Goal: Information Seeking & Learning: Learn about a topic

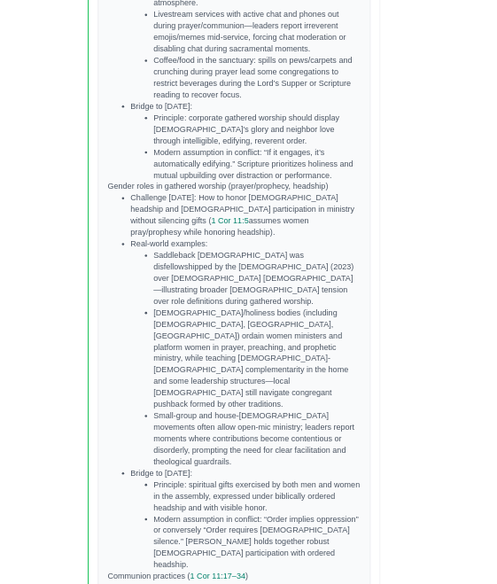
scroll to position [2336, 24]
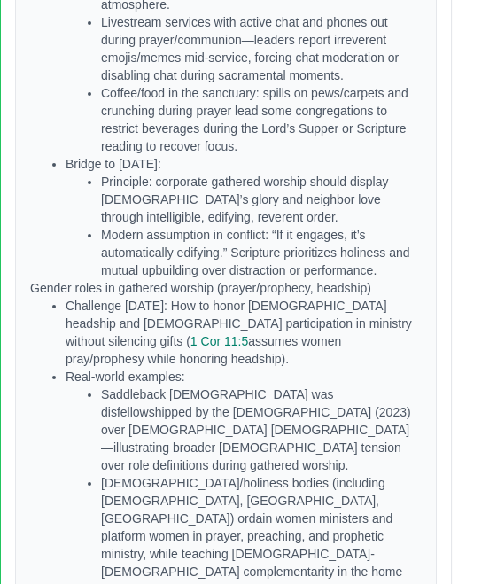
click at [126, 297] on li "Challenge [DATE]: How to honor [DEMOGRAPHIC_DATA] headship and [DEMOGRAPHIC_DAT…" at bounding box center [244, 332] width 356 height 71
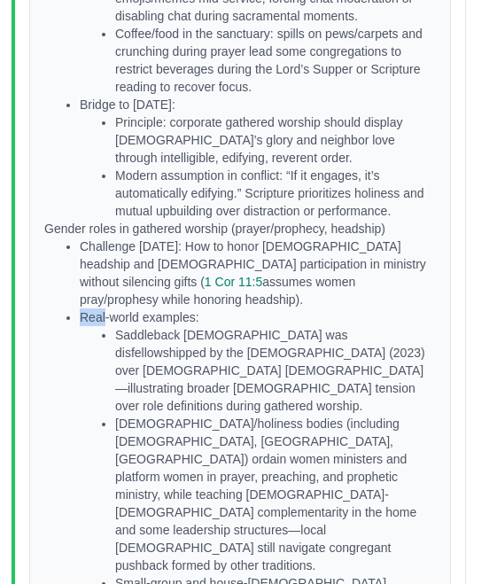
scroll to position [2395, 9]
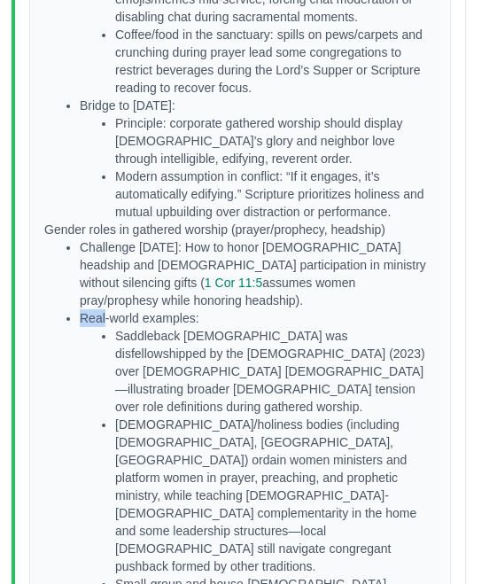
click at [167, 415] on li "[DEMOGRAPHIC_DATA]/holiness bodies (including [DEMOGRAPHIC_DATA], [GEOGRAPHIC_D…" at bounding box center [276, 494] width 321 height 159
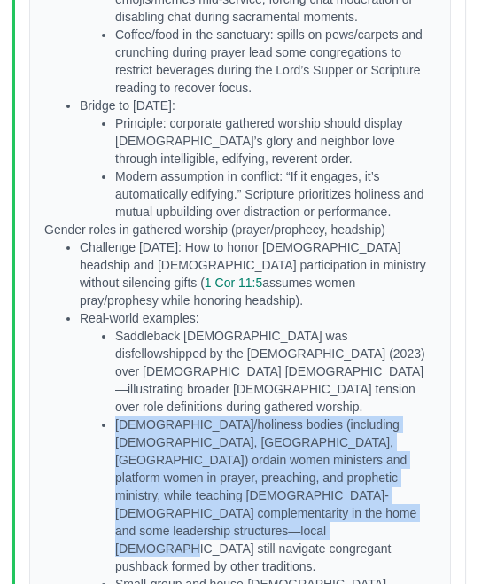
copy li "[DEMOGRAPHIC_DATA]/holiness bodies (including [DEMOGRAPHIC_DATA], [GEOGRAPHIC_D…"
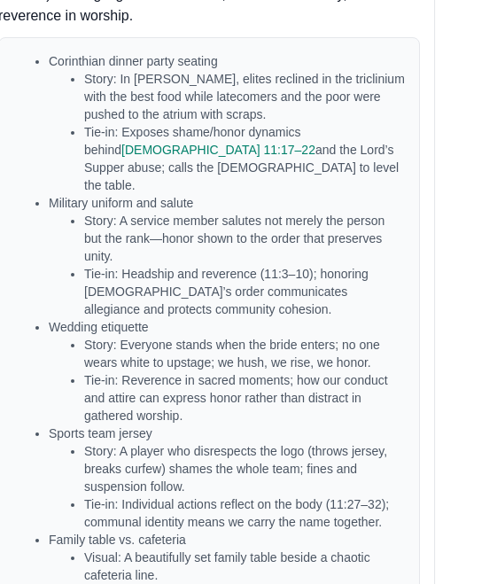
scroll to position [4342, 41]
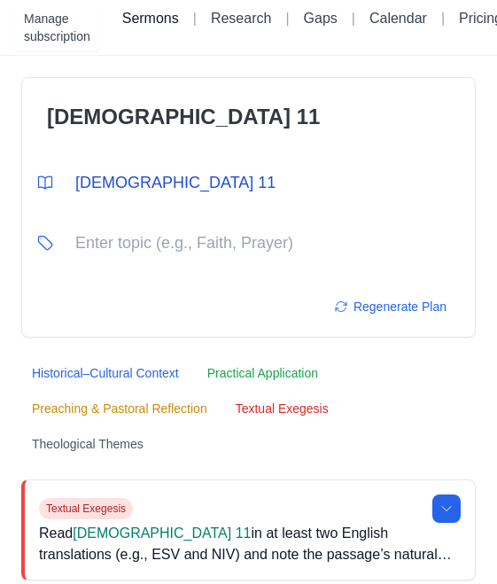
click at [159, 21] on link "Sermons" at bounding box center [150, 18] width 57 height 15
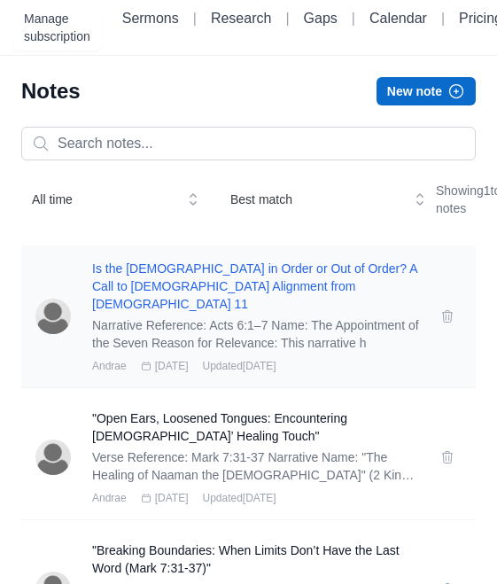
click at [123, 313] on h3 "Is the [DEMOGRAPHIC_DATA] in Order or Out of Order? A Call to [DEMOGRAPHIC_DATA…" at bounding box center [255, 285] width 327 height 53
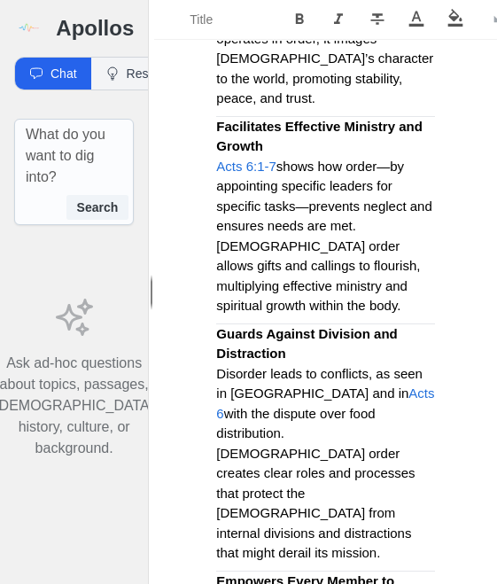
scroll to position [1959, 0]
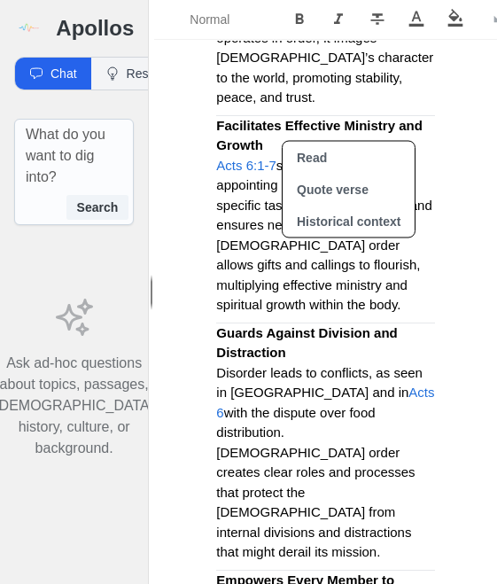
click at [292, 148] on button "Read" at bounding box center [349, 158] width 132 height 32
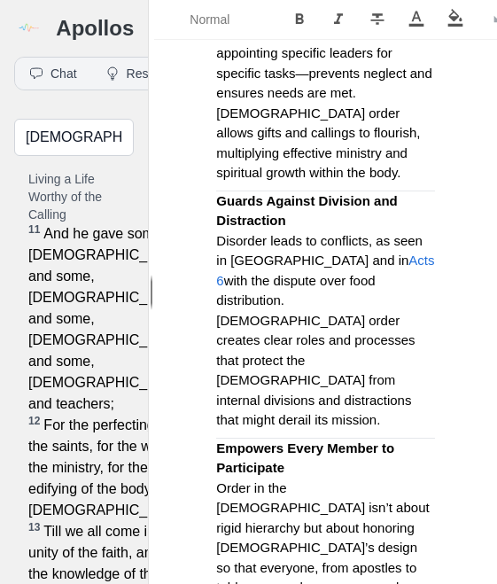
scroll to position [2095, 0]
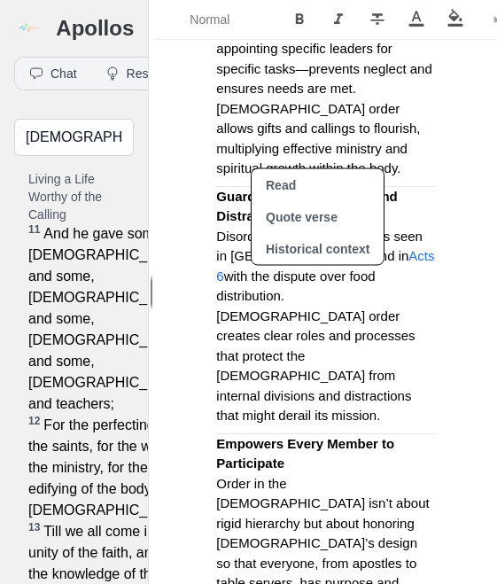
click at [267, 182] on button "Read" at bounding box center [318, 185] width 132 height 32
type input "[PERSON_NAME] 13:35 kjv"
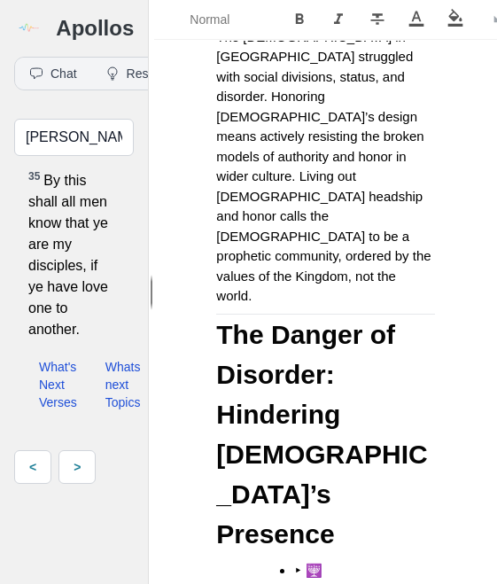
scroll to position [4684, 0]
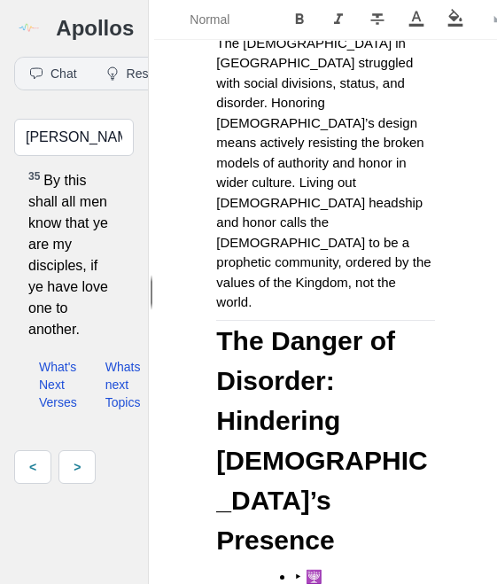
click at [27, 30] on img at bounding box center [27, 27] width 27 height 27
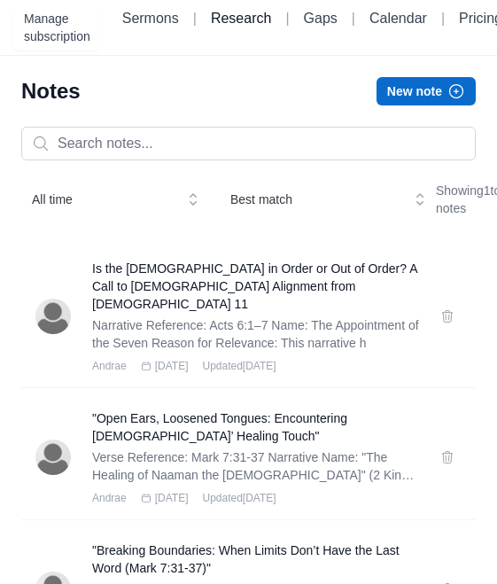
click at [261, 25] on link "Research" at bounding box center [241, 18] width 60 height 15
